Goal: Task Accomplishment & Management: Use online tool/utility

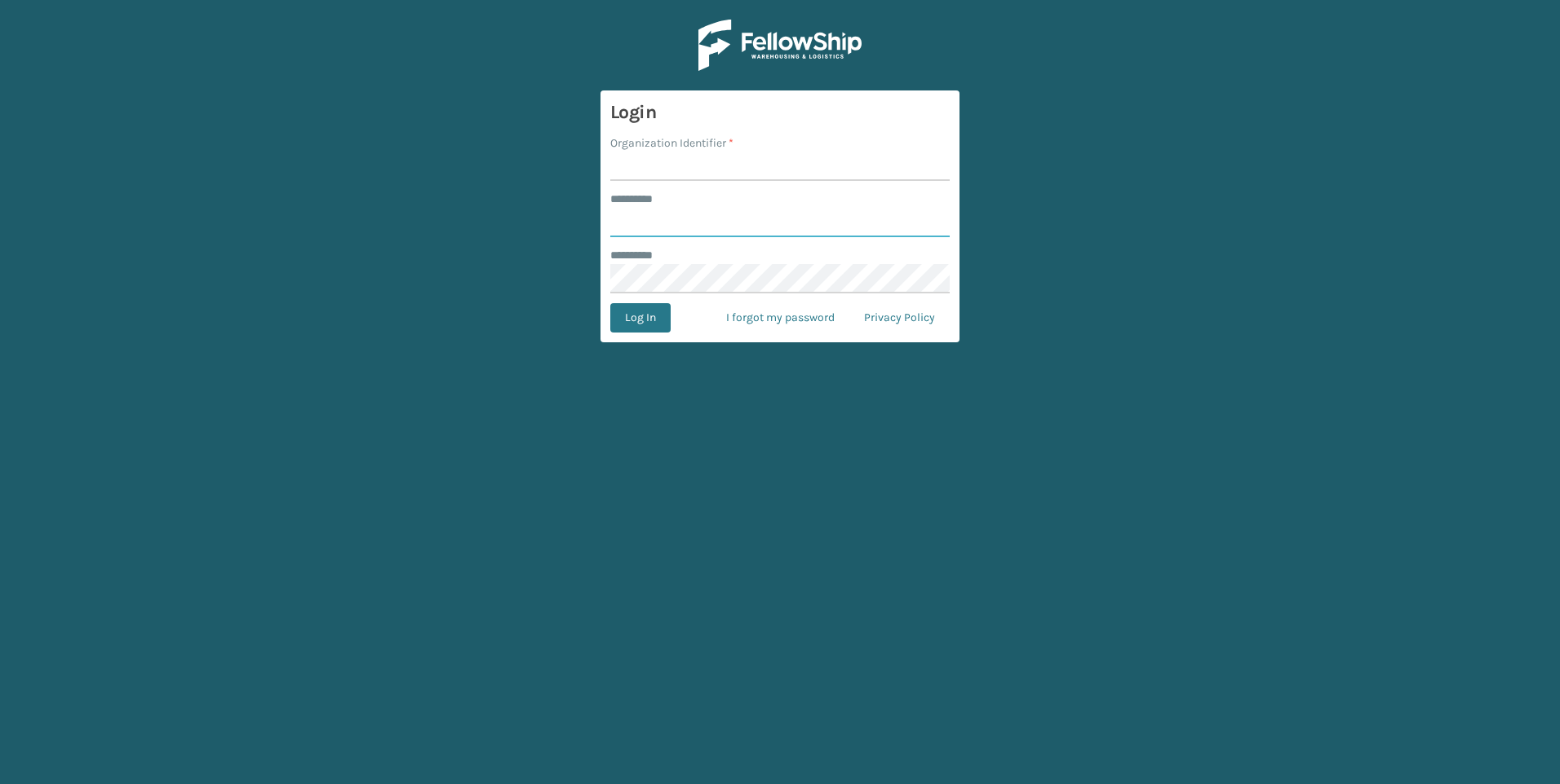
type input "***"
click at [759, 147] on div "Organization Identifier *" at bounding box center [779, 143] width 340 height 17
click at [759, 159] on input "Organization Identifier *" at bounding box center [779, 166] width 340 height 29
click at [759, 163] on input "Organization Identifier *" at bounding box center [779, 166] width 340 height 29
type input "Fellowship - West"
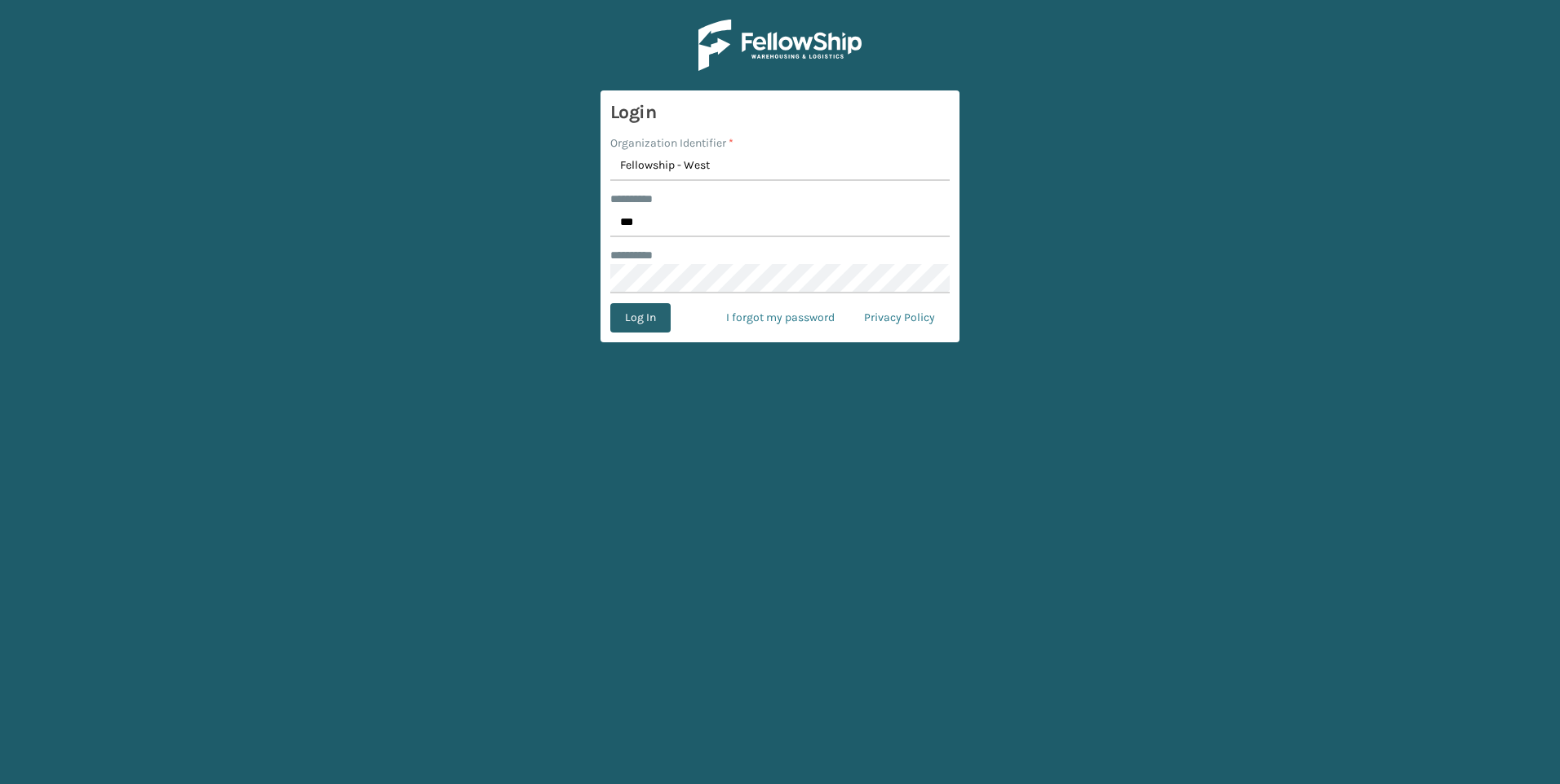
click at [613, 317] on button "Log In" at bounding box center [640, 317] width 61 height 29
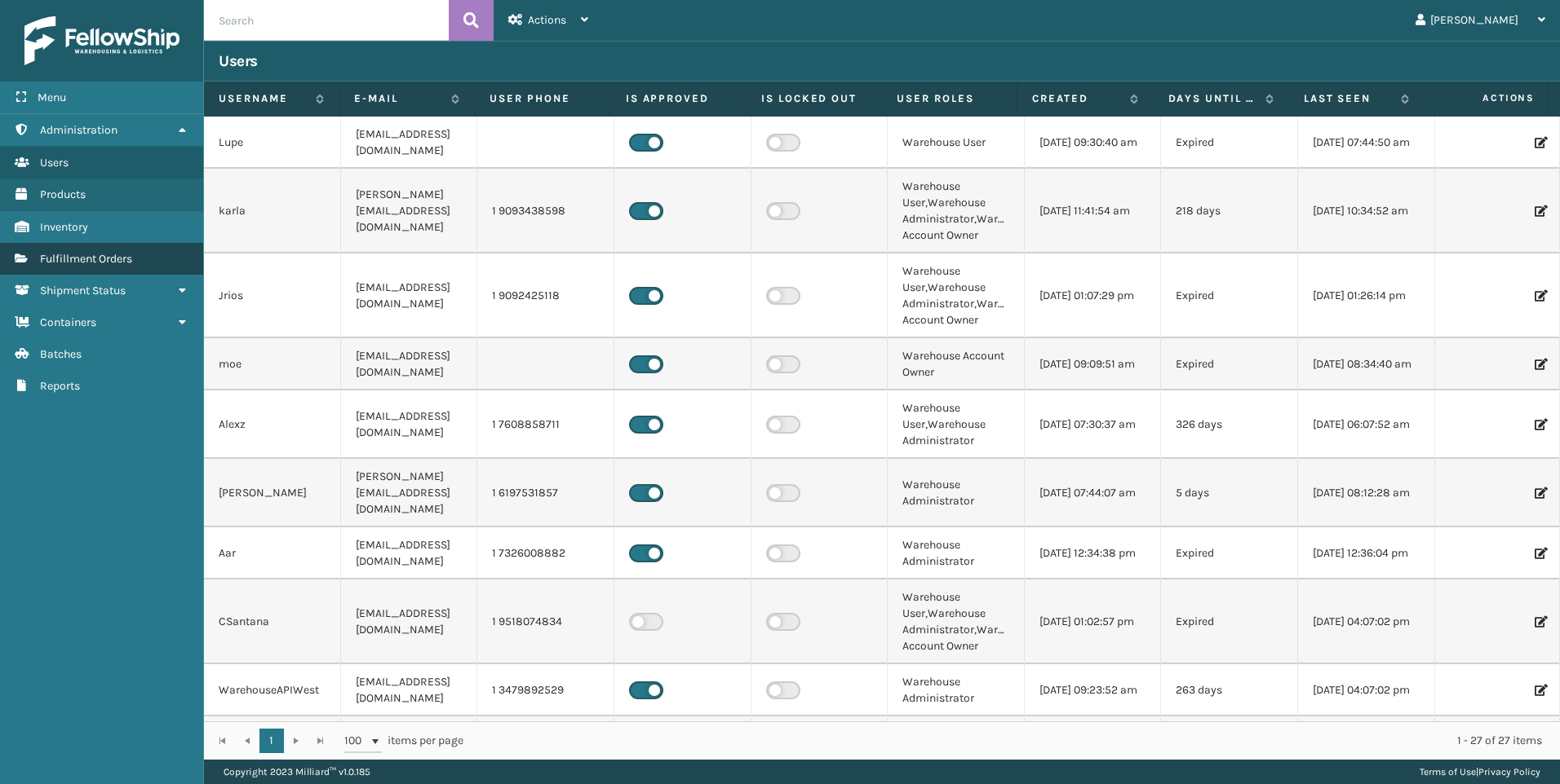
click at [94, 252] on span "Fulfillment Orders" at bounding box center [86, 259] width 92 height 14
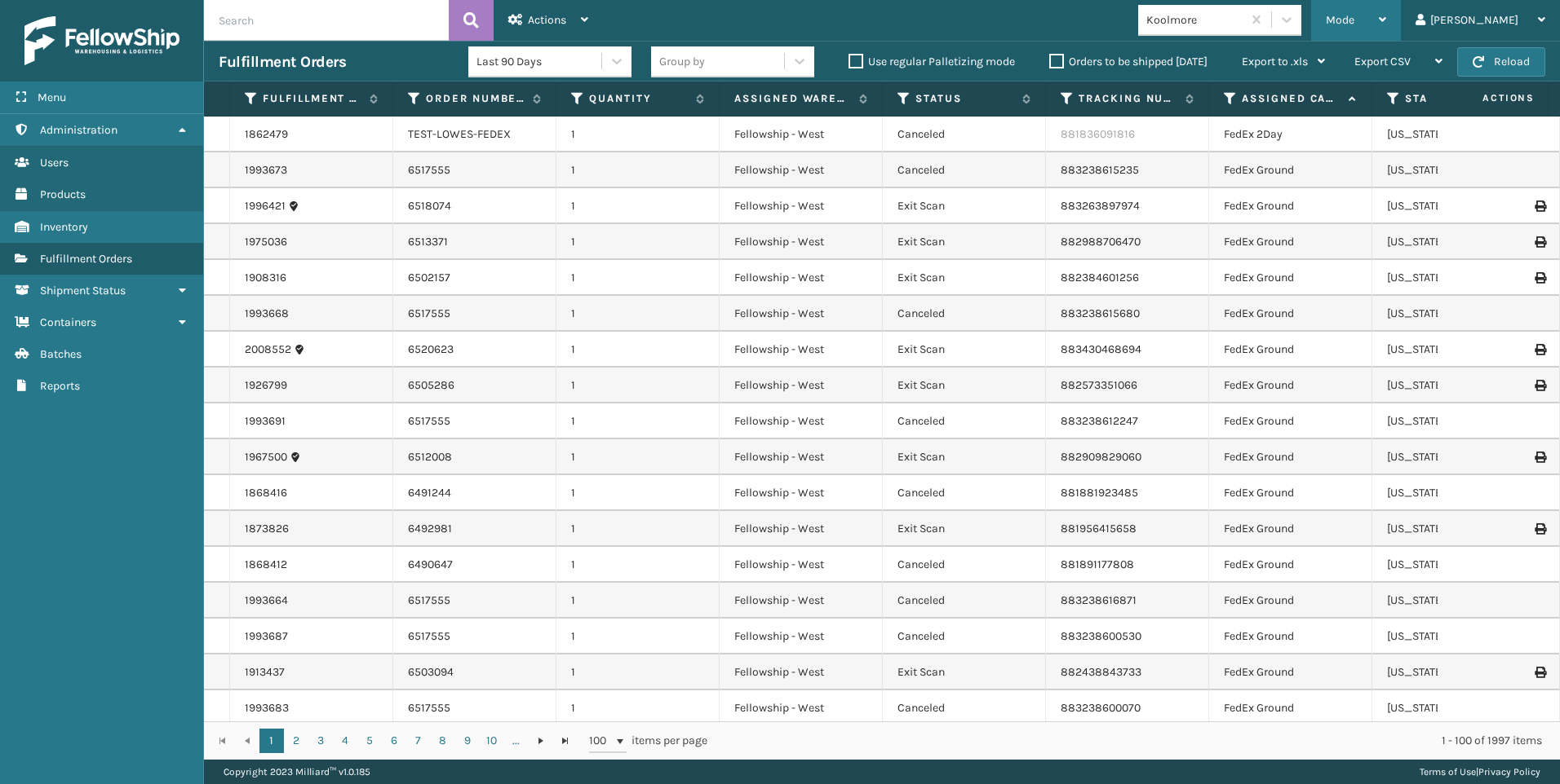
click at [1354, 26] on span "Mode" at bounding box center [1340, 20] width 29 height 14
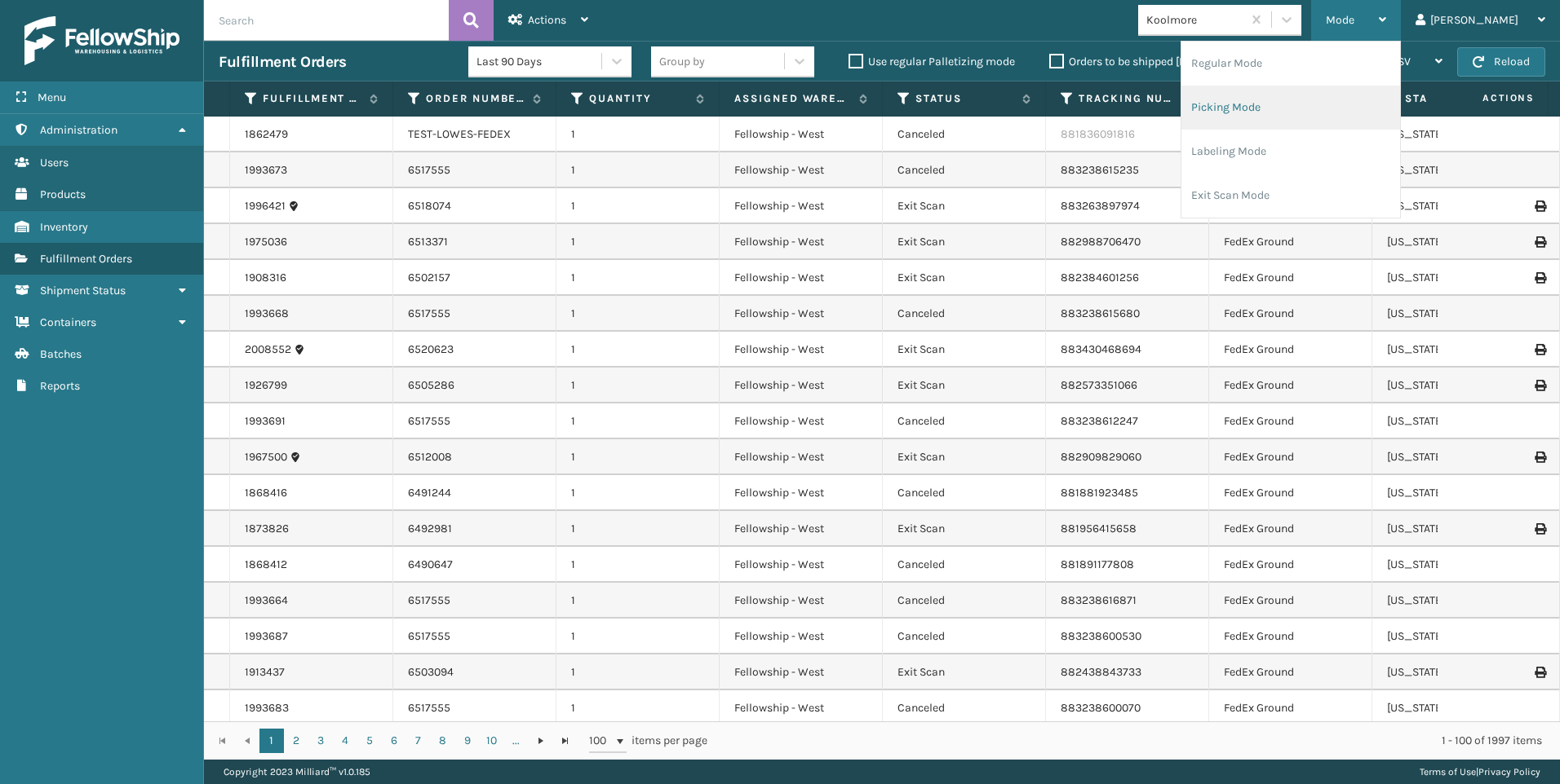
click at [1309, 110] on li "Picking Mode" at bounding box center [1290, 107] width 218 height 44
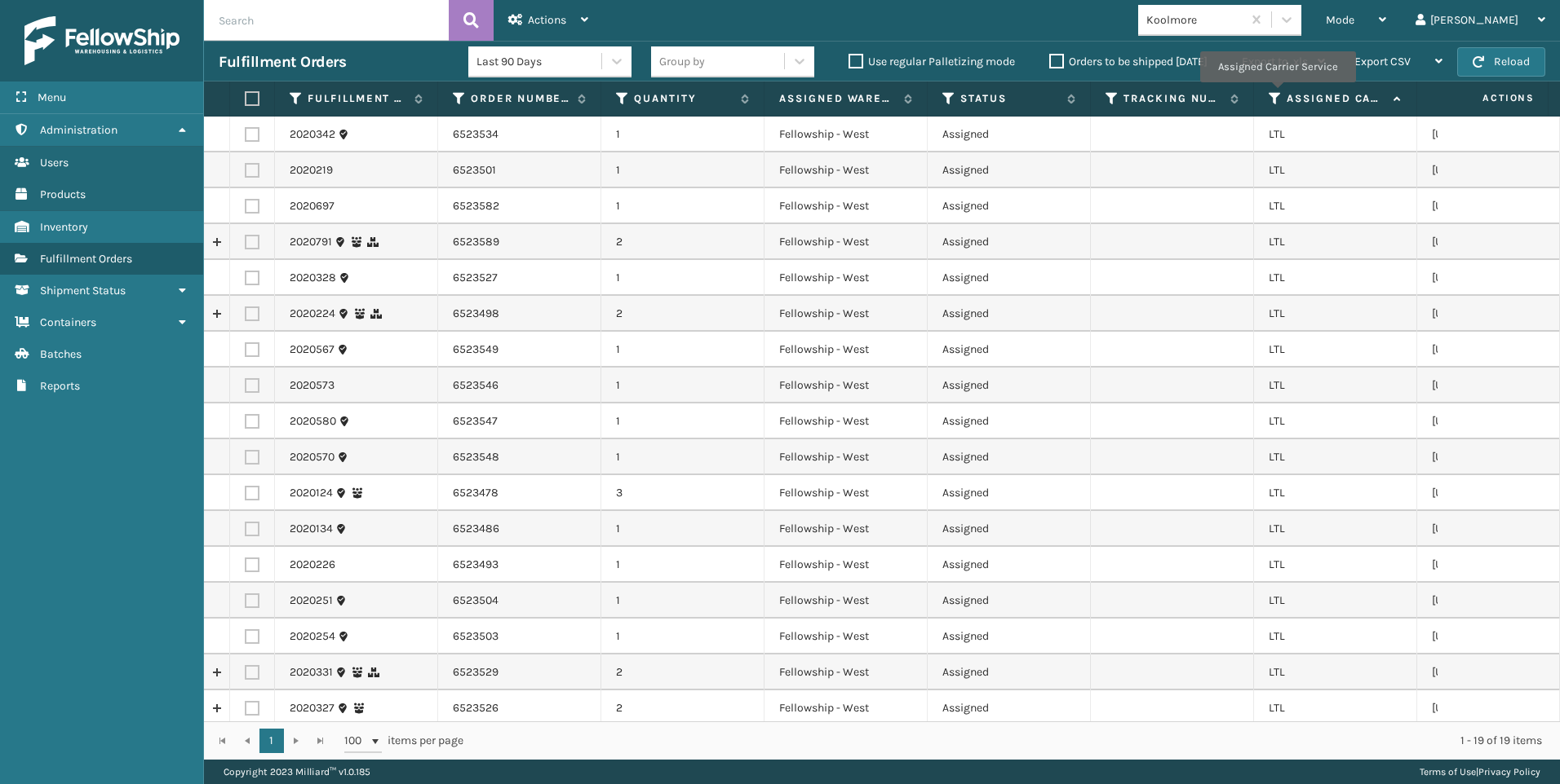
click at [1275, 99] on icon at bounding box center [1275, 98] width 13 height 14
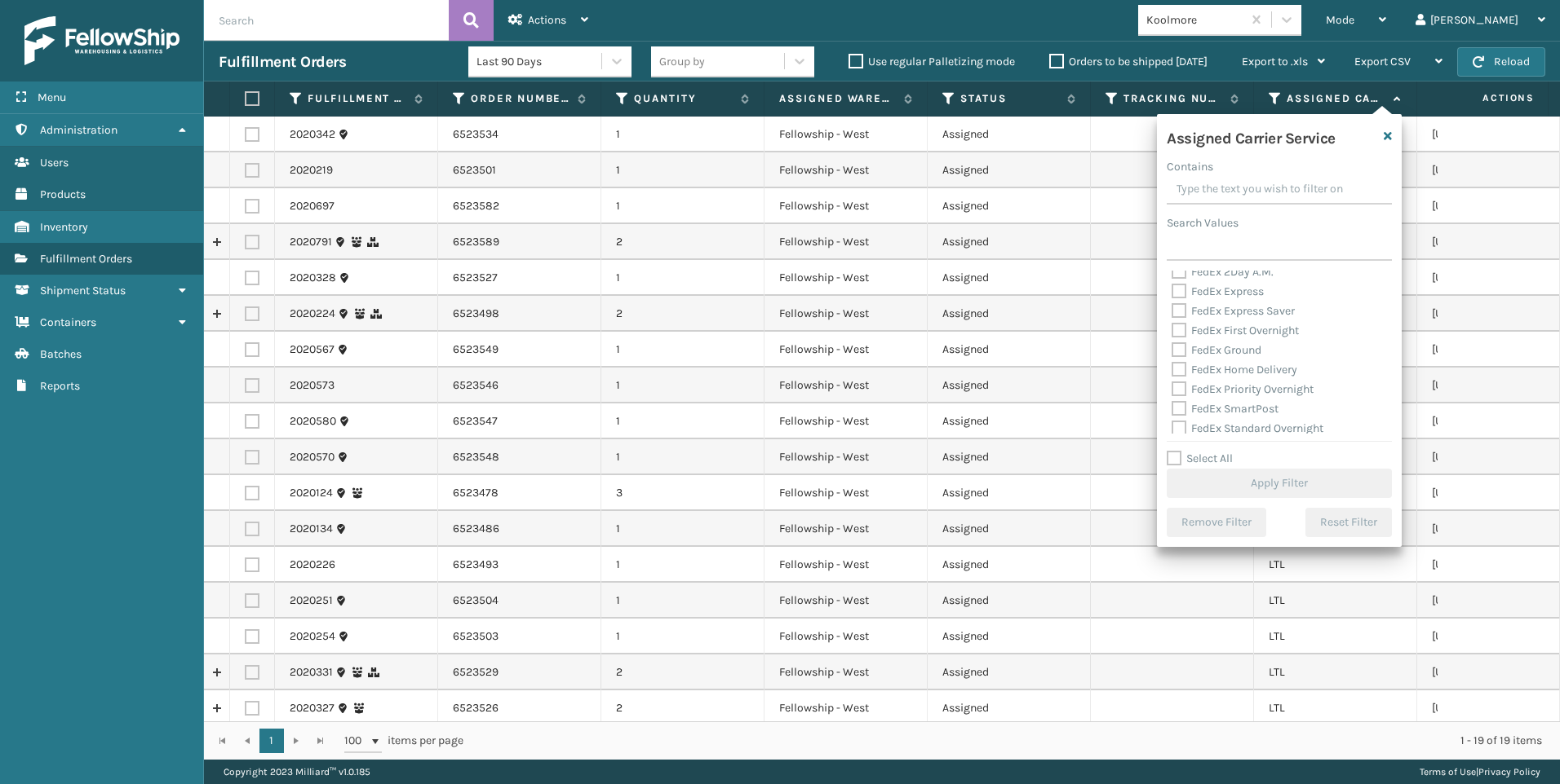
scroll to position [163, 0]
drag, startPoint x: 1197, startPoint y: 348, endPoint x: 1095, endPoint y: 335, distance: 102.8
click at [1196, 348] on label "LTL" at bounding box center [1189, 352] width 36 height 14
click at [1172, 348] on input "LTL" at bounding box center [1171, 347] width 1 height 11
checkbox input "true"
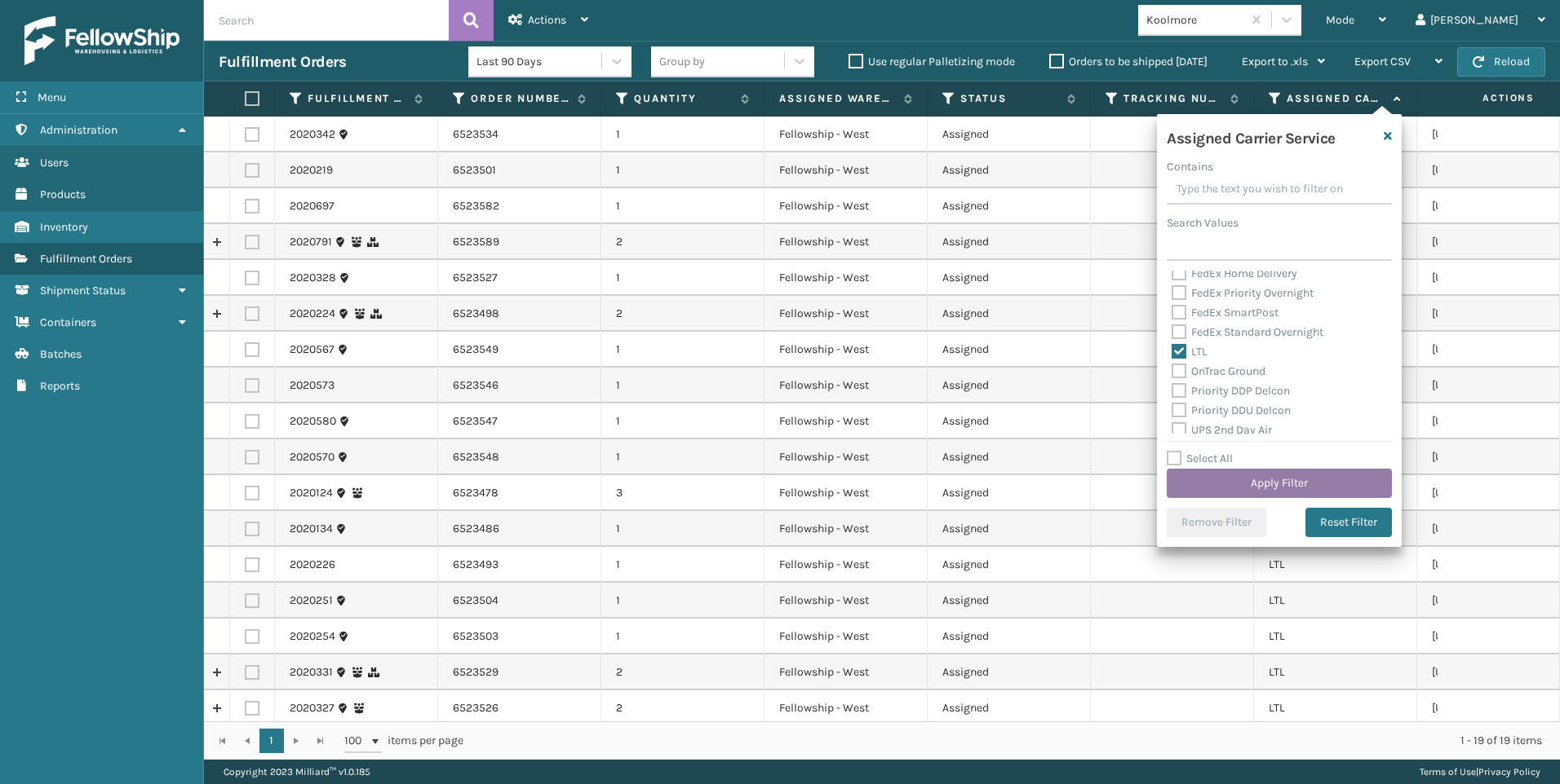
click at [1230, 475] on button "Apply Filter" at bounding box center [1279, 483] width 226 height 29
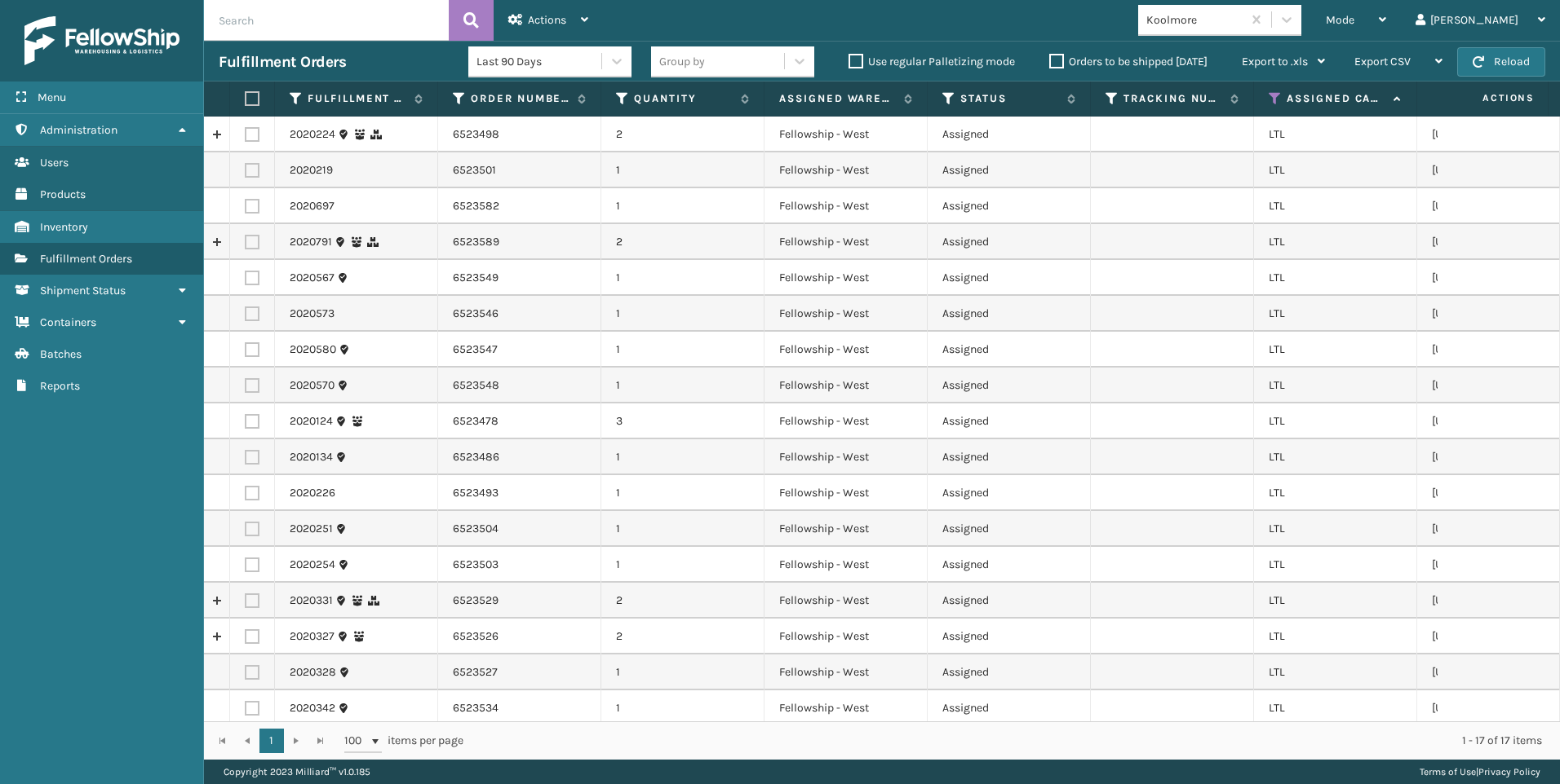
click at [252, 96] on label at bounding box center [250, 98] width 10 height 14
click at [245, 96] on input "checkbox" at bounding box center [245, 99] width 1 height 11
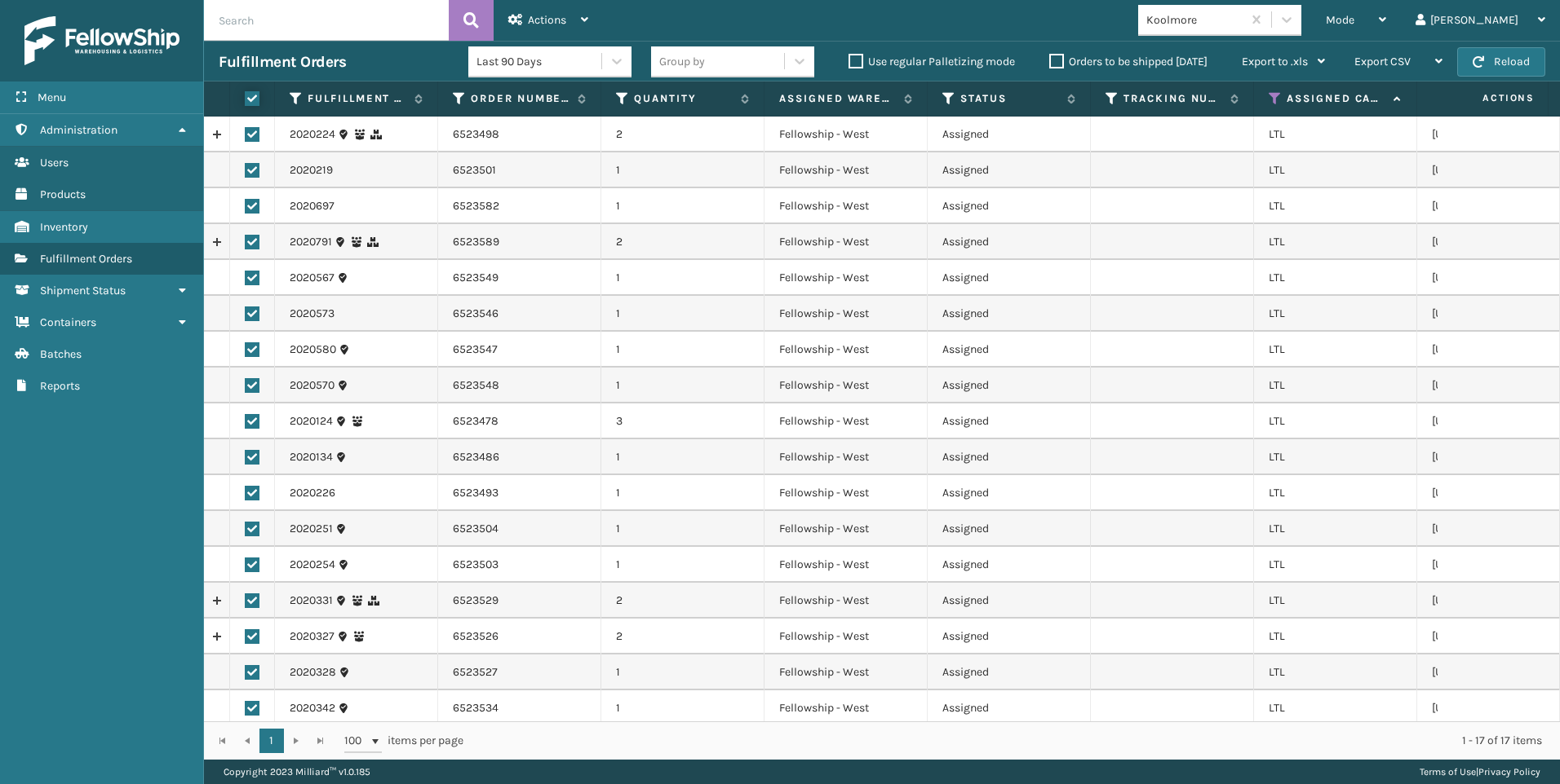
checkbox input "true"
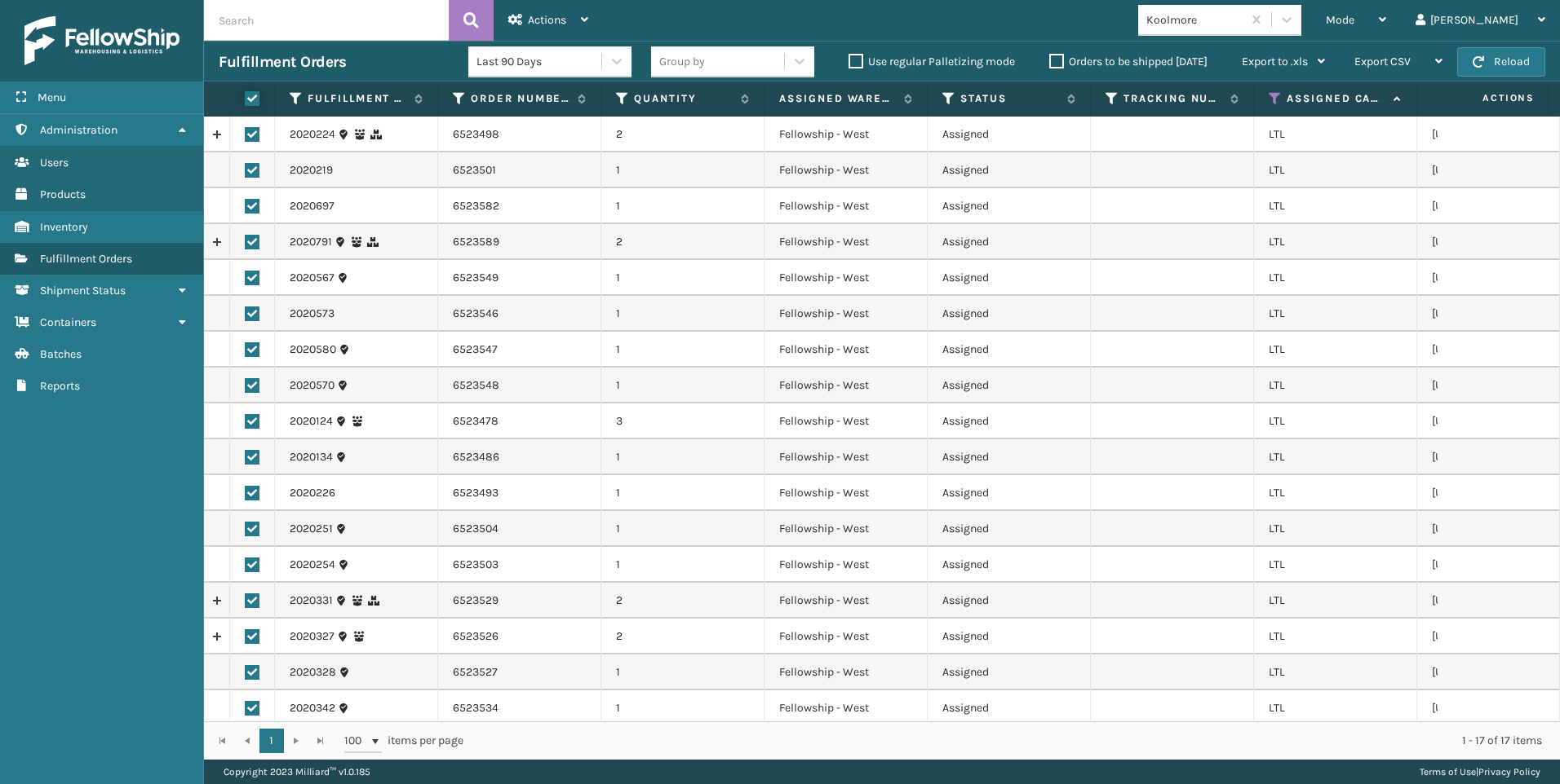
checkbox input "true"
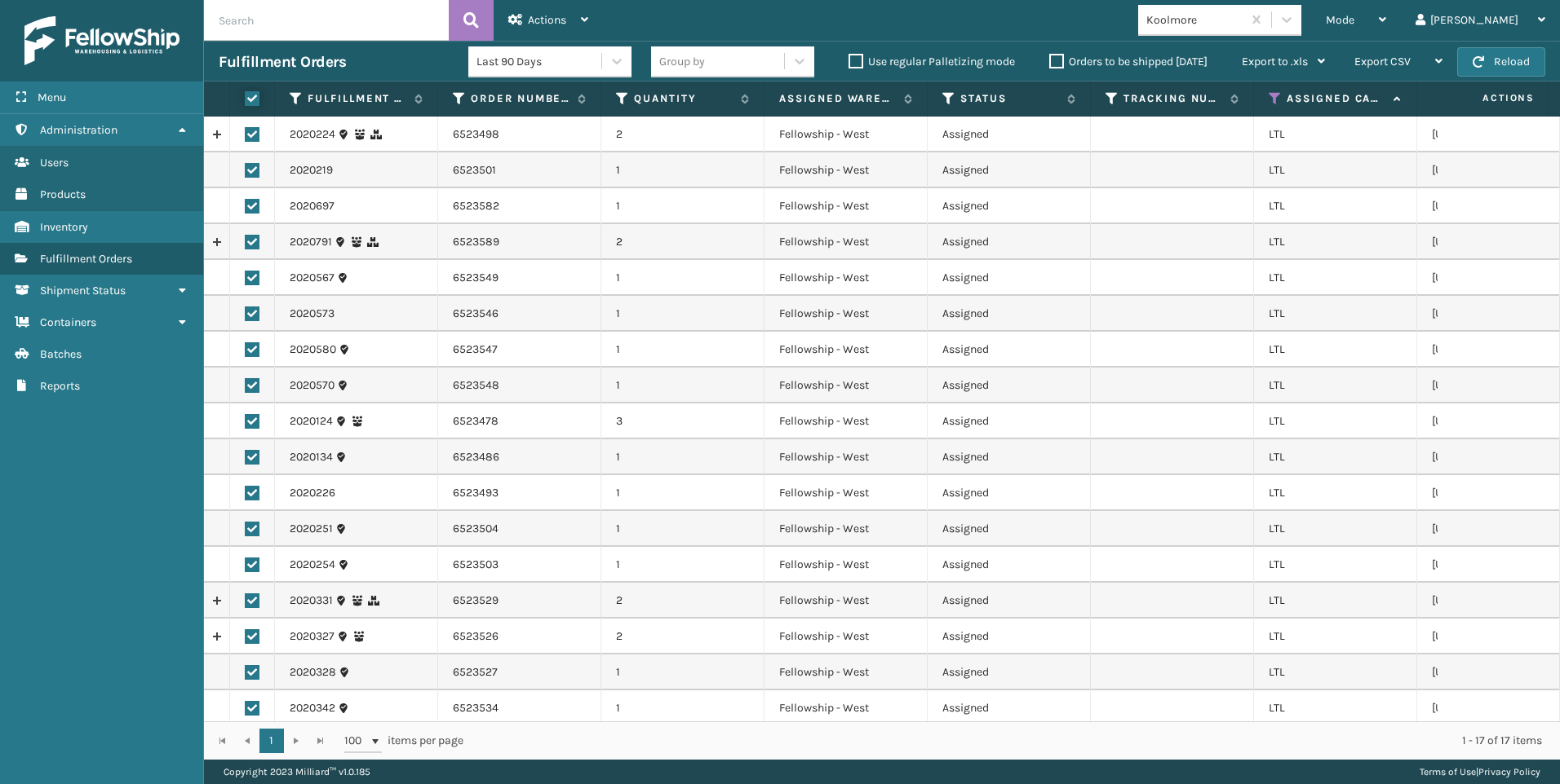
checkbox input "true"
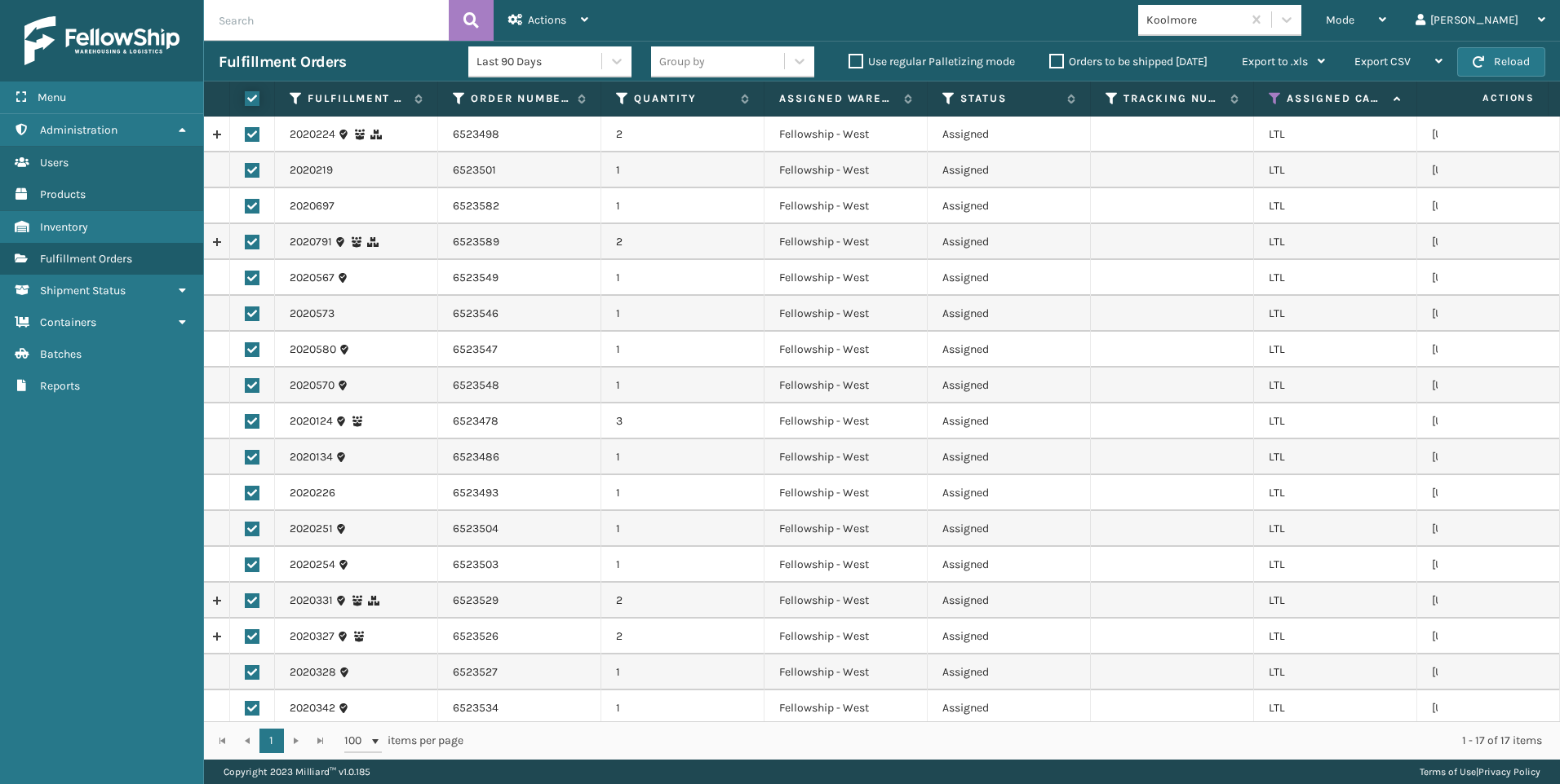
checkbox input "true"
click at [546, 29] on div "Actions" at bounding box center [548, 20] width 80 height 41
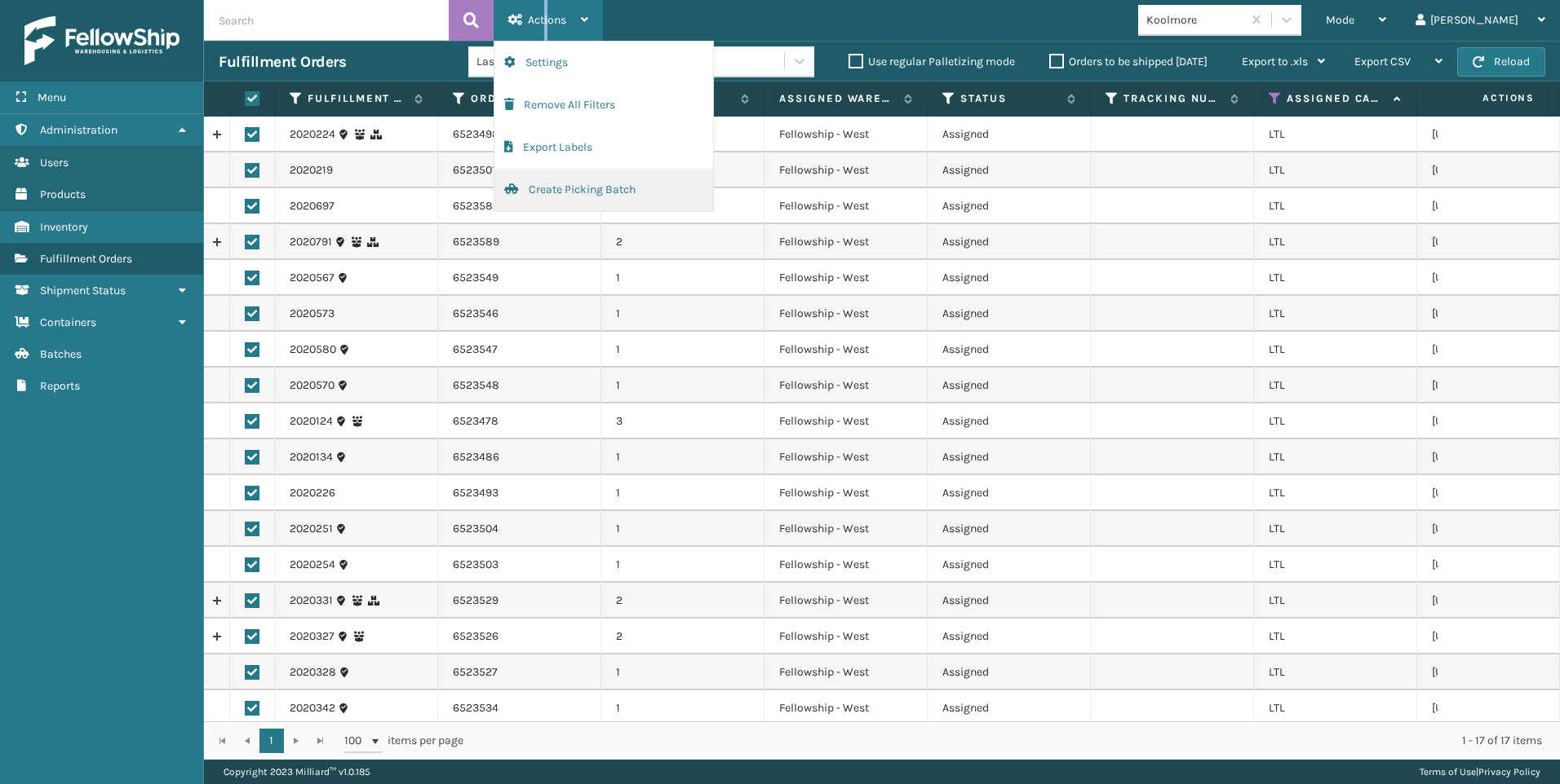
click at [549, 196] on button "Create Picking Batch" at bounding box center [603, 190] width 218 height 43
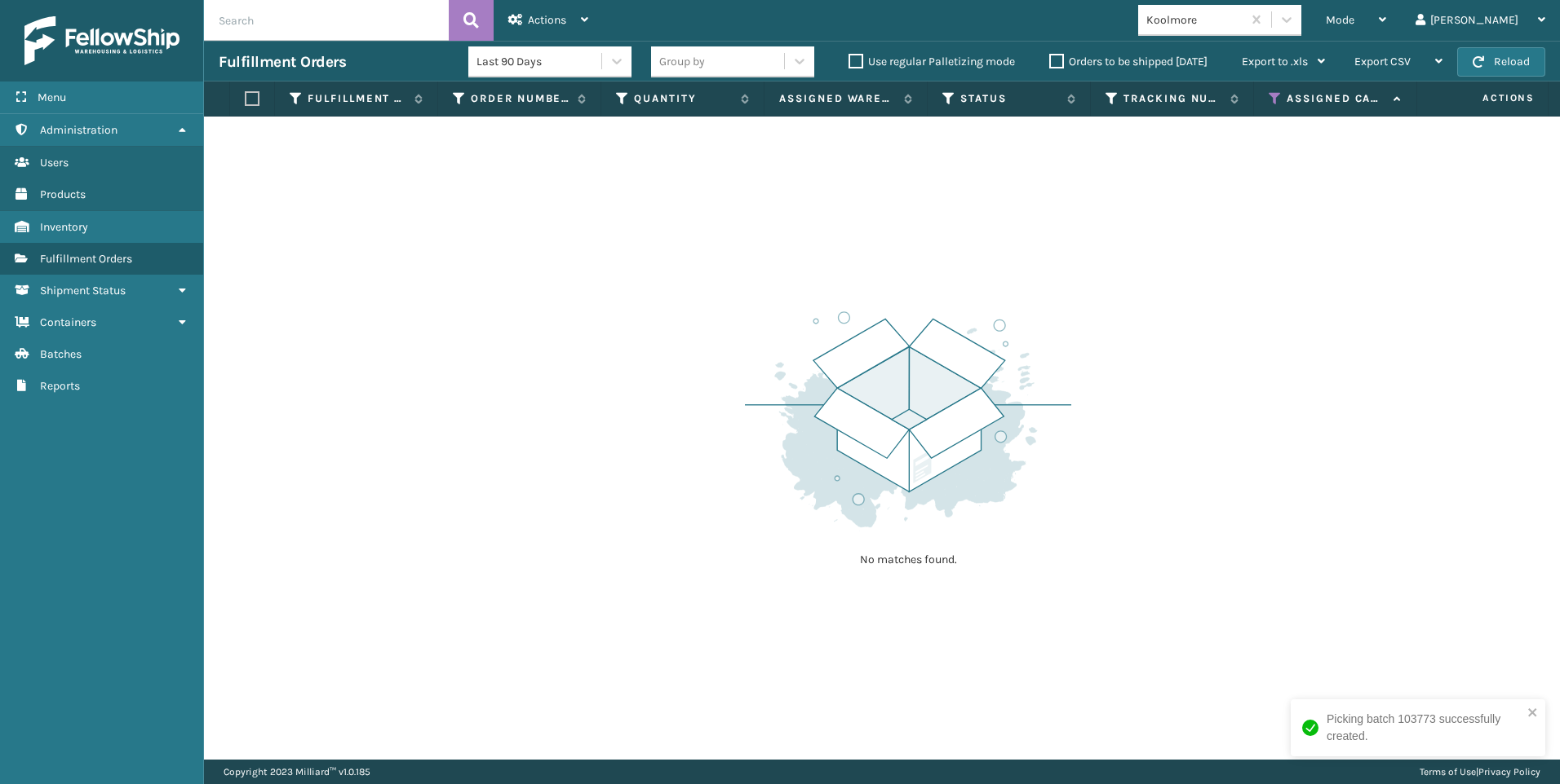
click at [1244, 21] on div "Koolmore" at bounding box center [1195, 20] width 97 height 17
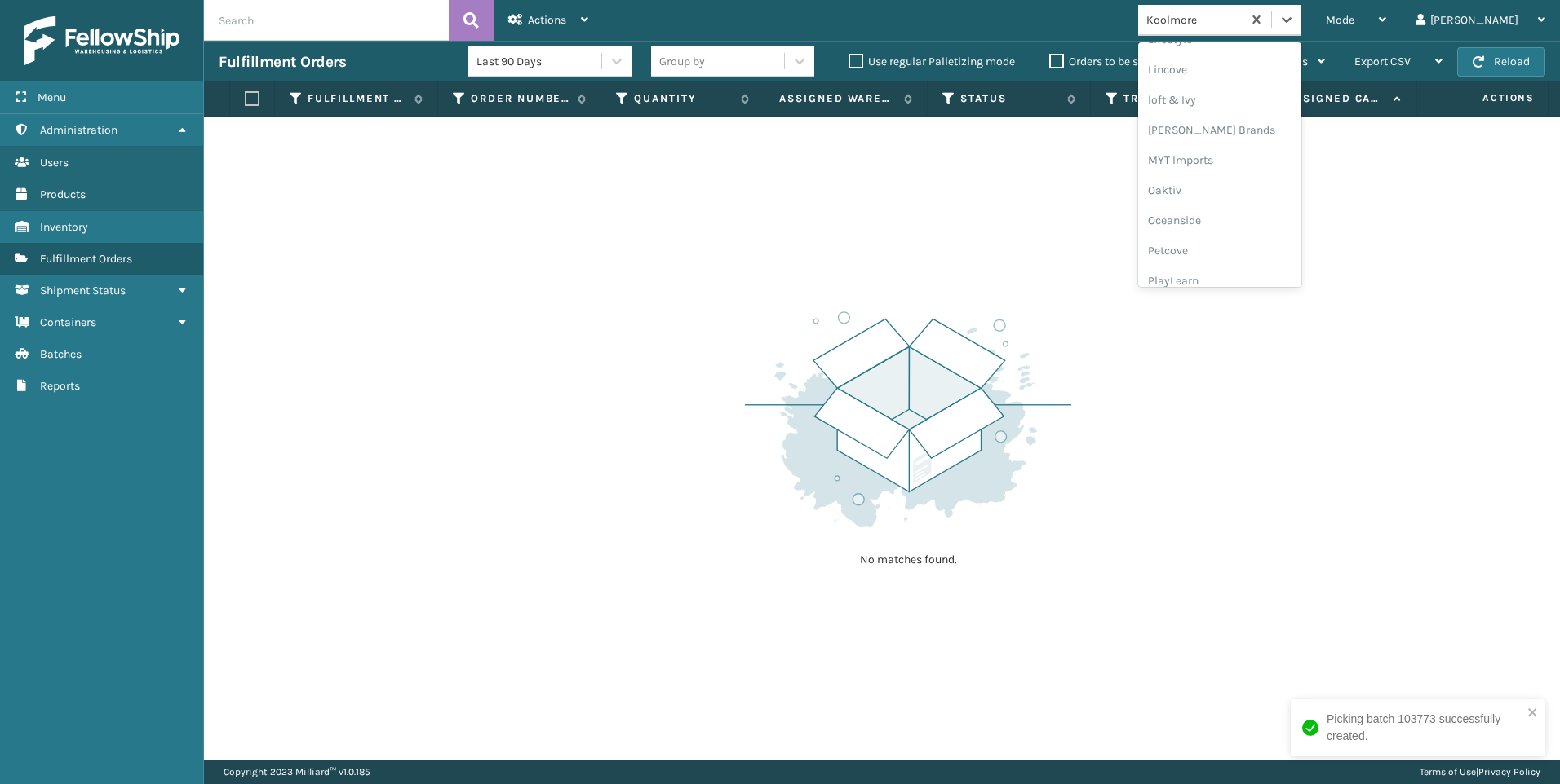
scroll to position [788, 0]
click at [1258, 222] on div "Sky Blue Brands" at bounding box center [1219, 208] width 163 height 30
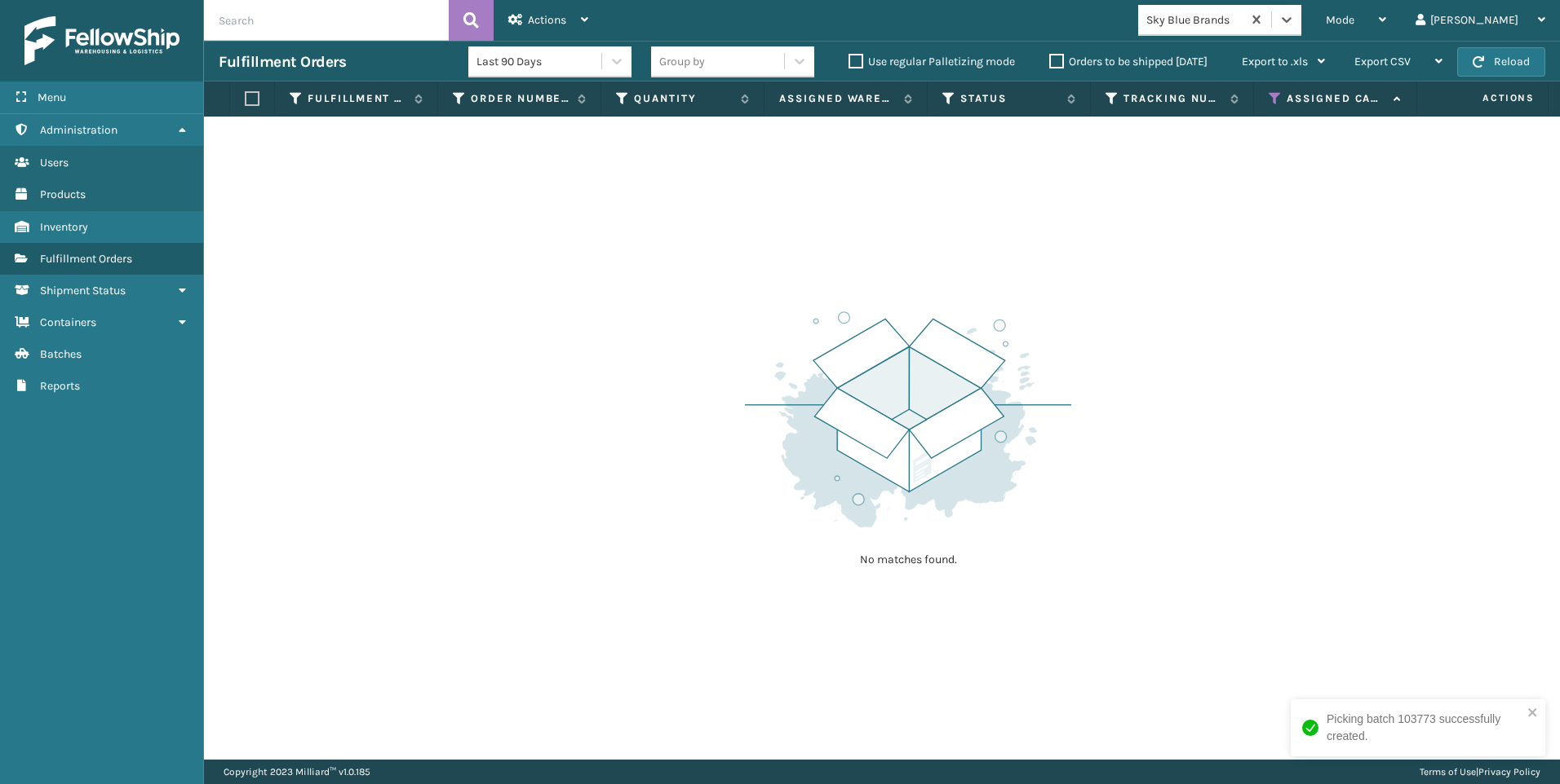
click at [1298, 38] on div "Mode Regular Mode Picking Mode Labeling Mode Exit Scan Mode option Sky Blue Bra…" at bounding box center [1080, 20] width 957 height 41
click at [1244, 24] on div "Sky Blue Brands" at bounding box center [1195, 20] width 97 height 17
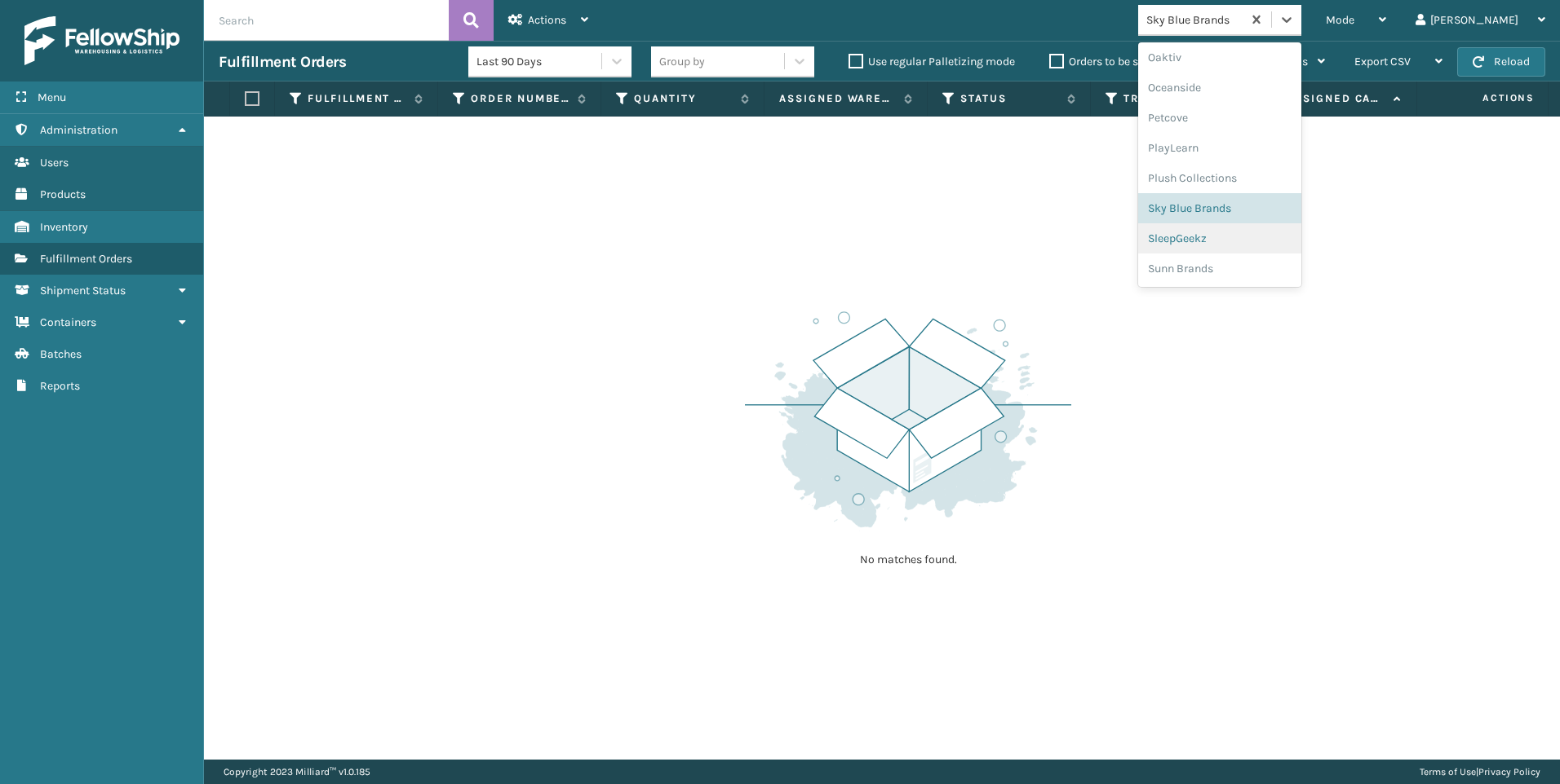
click at [1283, 240] on div "SleepGeekz" at bounding box center [1219, 239] width 163 height 30
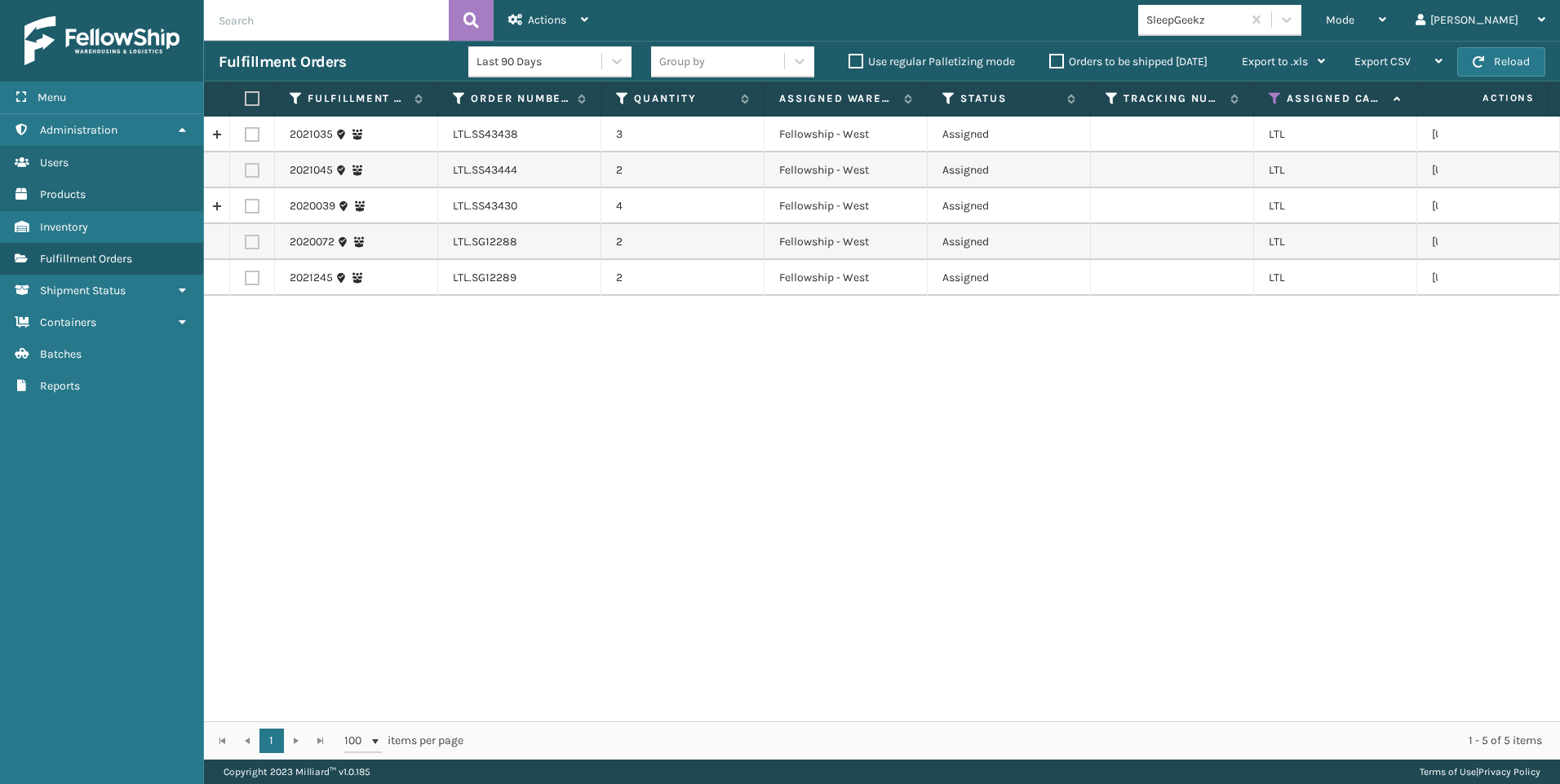
click at [251, 101] on label at bounding box center [250, 98] width 10 height 14
click at [245, 101] on input "checkbox" at bounding box center [245, 99] width 1 height 11
checkbox input "true"
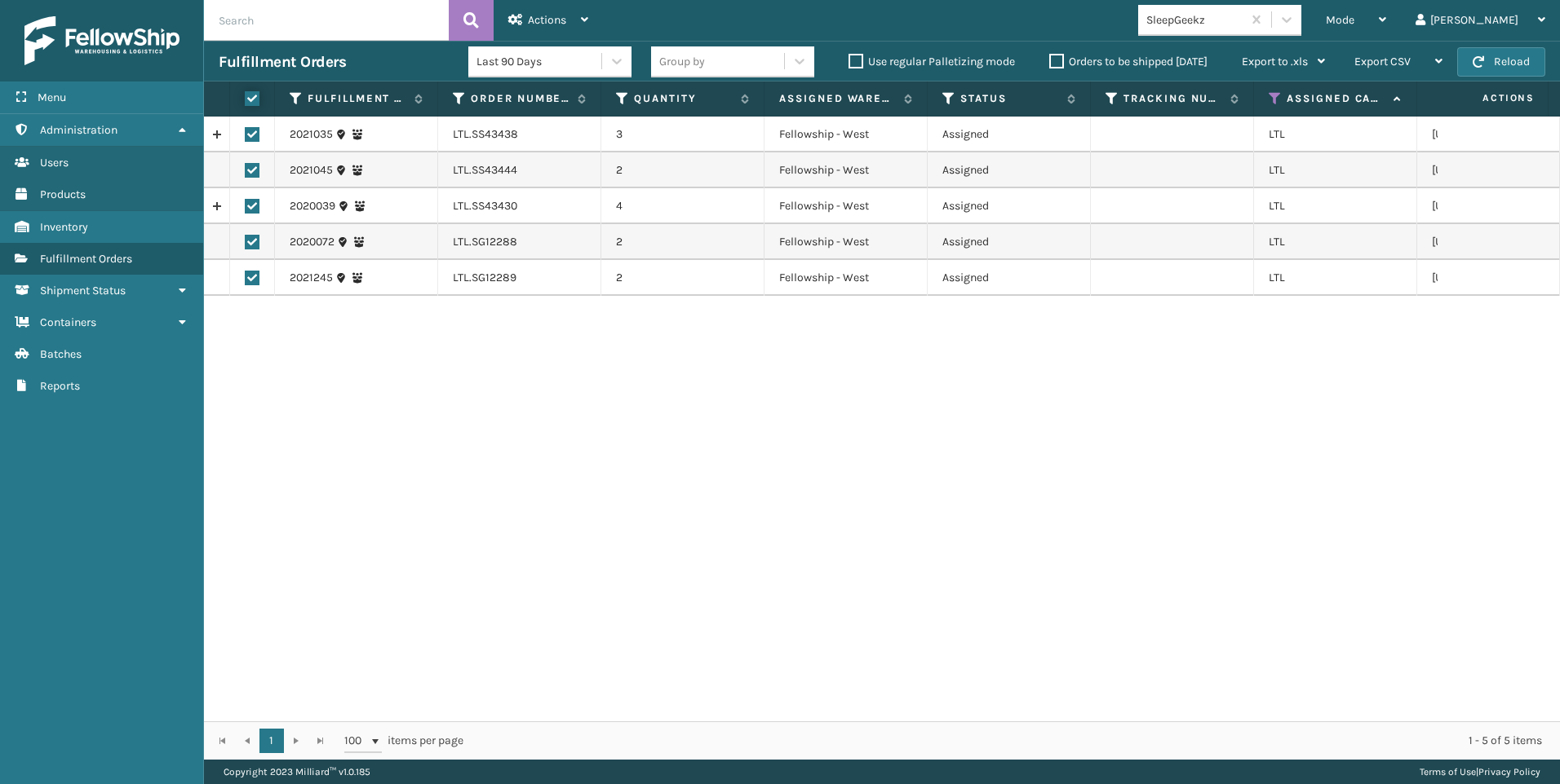
checkbox input "true"
click at [538, 20] on span "Actions" at bounding box center [546, 20] width 38 height 14
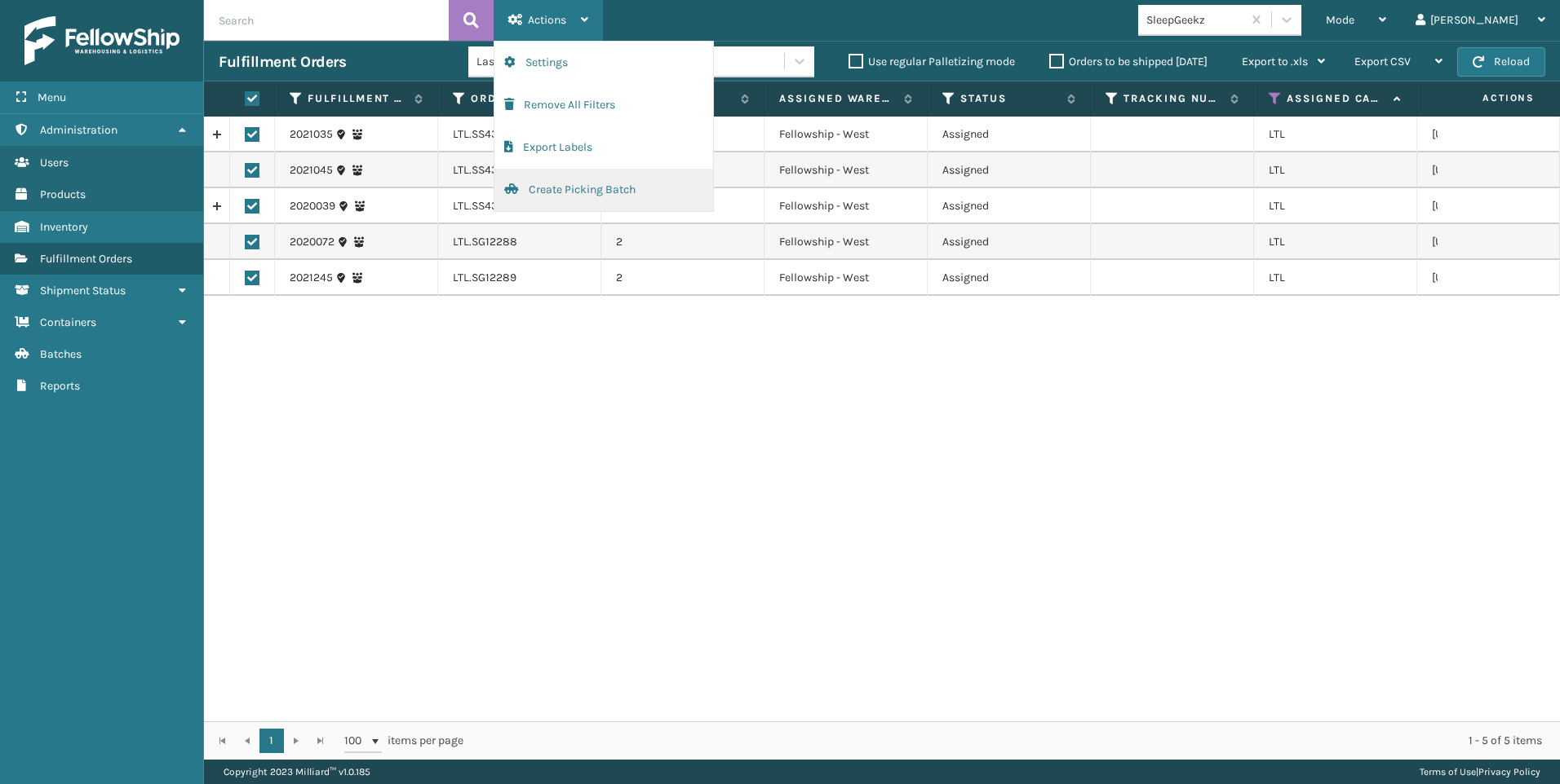
click at [556, 182] on button "Create Picking Batch" at bounding box center [603, 190] width 218 height 43
